Goal: Task Accomplishment & Management: Use online tool/utility

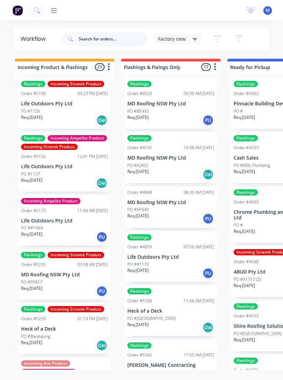
click at [117, 38] on input "text" at bounding box center [113, 39] width 68 height 14
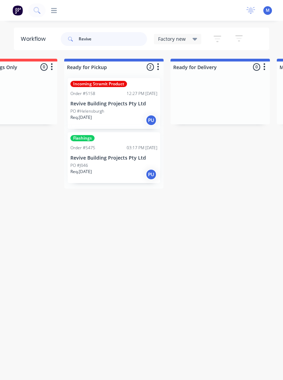
scroll to position [0, 163]
type input "Revive"
click at [114, 158] on p "Revive Building Projects Pty Ltd" at bounding box center [114, 158] width 87 height 6
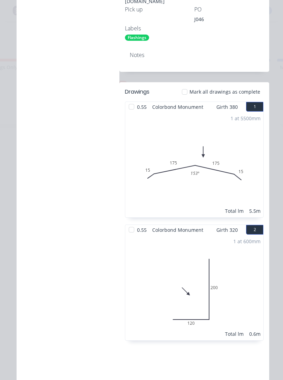
scroll to position [219, 0]
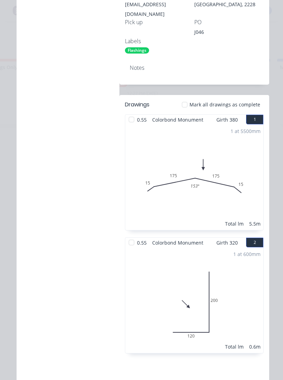
click at [184, 98] on div at bounding box center [185, 105] width 14 height 14
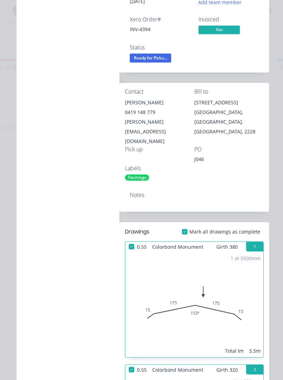
scroll to position [93, 0]
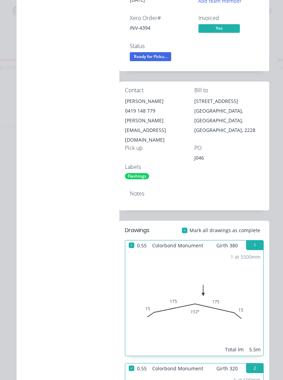
click at [155, 55] on span "Ready for Picku..." at bounding box center [150, 56] width 41 height 9
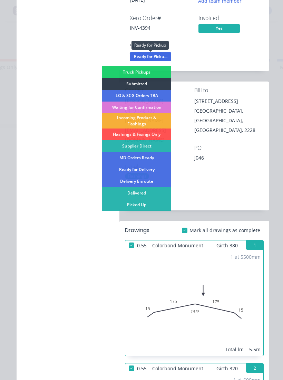
click at [153, 204] on div "Picked Up" at bounding box center [136, 205] width 69 height 12
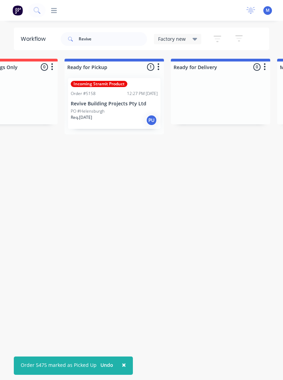
click at [119, 105] on p "Revive Building Projects Pty Ltd" at bounding box center [114, 104] width 87 height 6
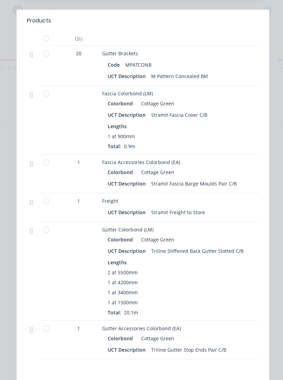
scroll to position [285, 0]
click at [47, 36] on div at bounding box center [46, 39] width 14 height 14
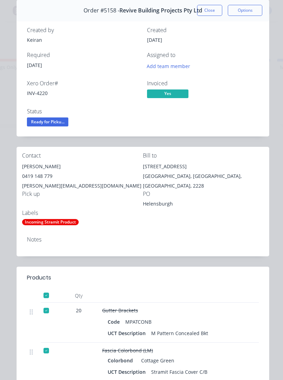
scroll to position [26, 0]
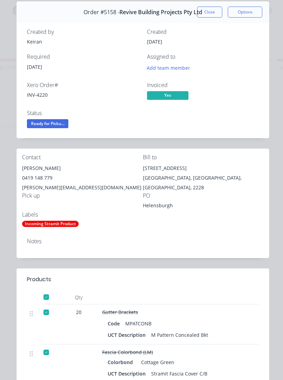
click at [56, 124] on span "Ready for Picku..." at bounding box center [47, 123] width 41 height 9
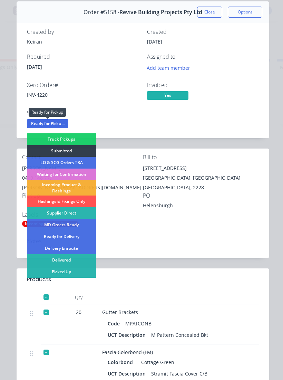
click at [85, 271] on div "Picked Up" at bounding box center [61, 272] width 69 height 12
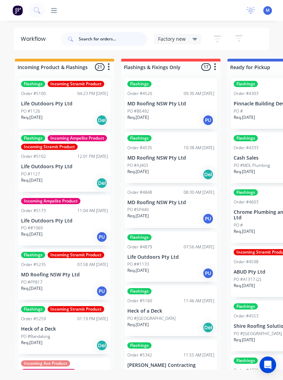
click at [105, 39] on input "text" at bounding box center [113, 39] width 68 height 14
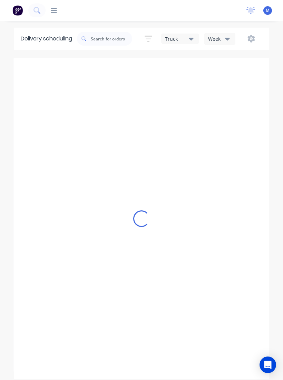
type input "[DATE] - [DATE]"
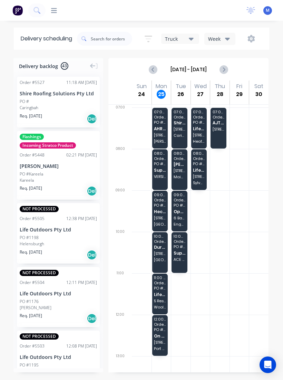
click at [164, 299] on span "5 Restormel St" at bounding box center [160, 301] width 12 height 4
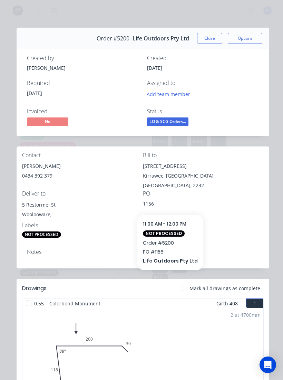
scroll to position [0, 0]
click at [214, 40] on button "Close" at bounding box center [209, 38] width 25 height 11
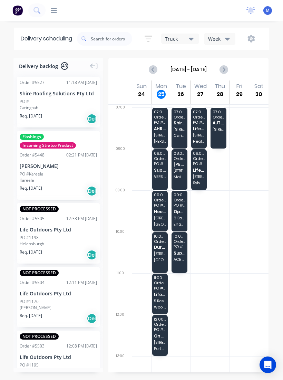
click at [164, 299] on span "5 Restormel St" at bounding box center [160, 301] width 12 height 4
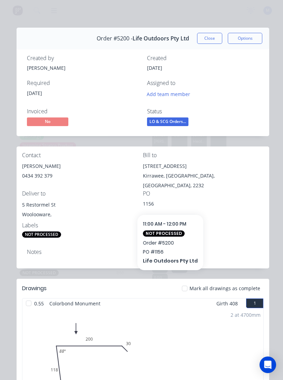
click at [212, 35] on button "Close" at bounding box center [209, 38] width 25 height 11
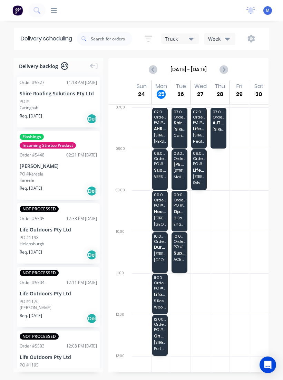
click at [160, 216] on span "[STREET_ADDRESS]" at bounding box center [160, 218] width 12 height 4
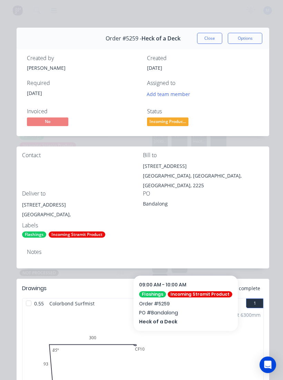
click at [212, 41] on button "Close" at bounding box center [209, 38] width 25 height 11
